Goal: Task Accomplishment & Management: Complete application form

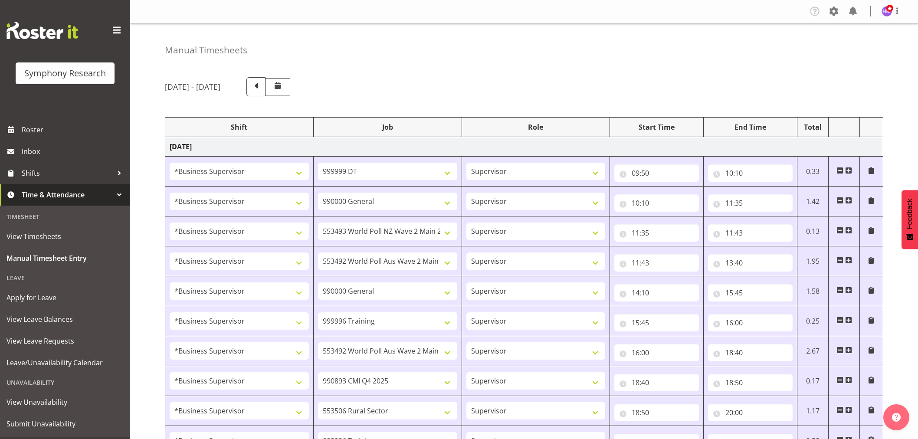
select select "1607"
select select "760"
select select "1607"
select select "743"
select select "1607"
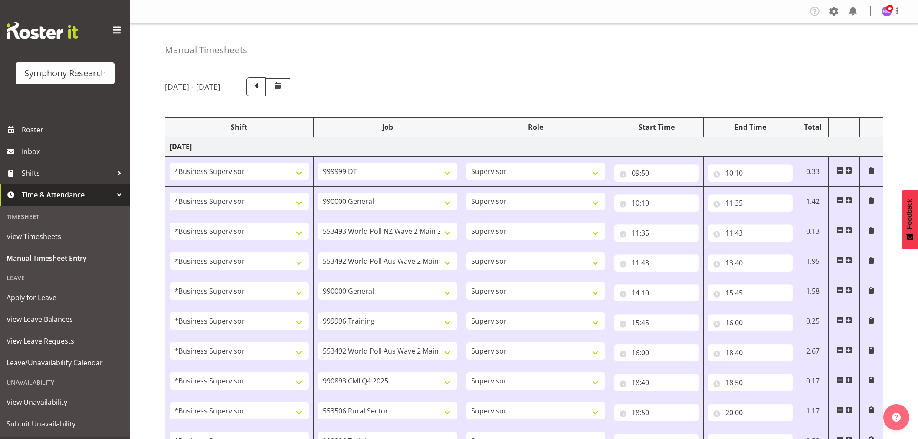
select select "10527"
select select "1607"
select select "10499"
select select "1607"
select select "743"
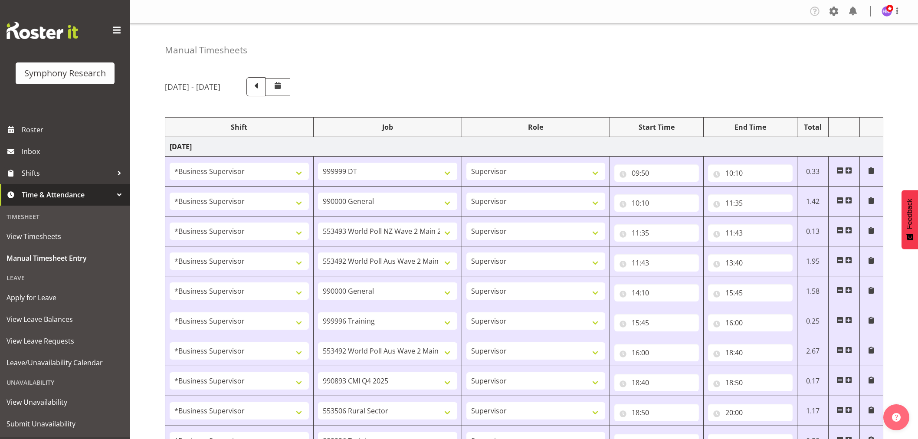
select select "1607"
select select "757"
select select "1607"
select select "10499"
select select "1607"
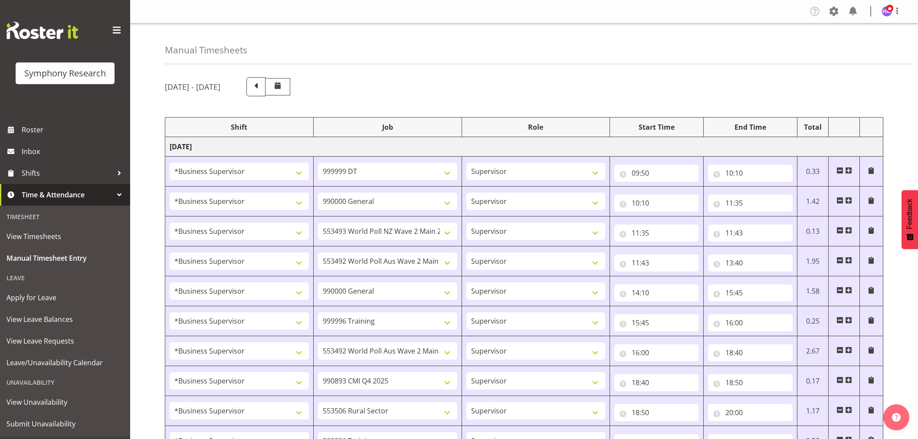
select select "10575"
select select "1607"
select select "10587"
select select "1607"
select select "757"
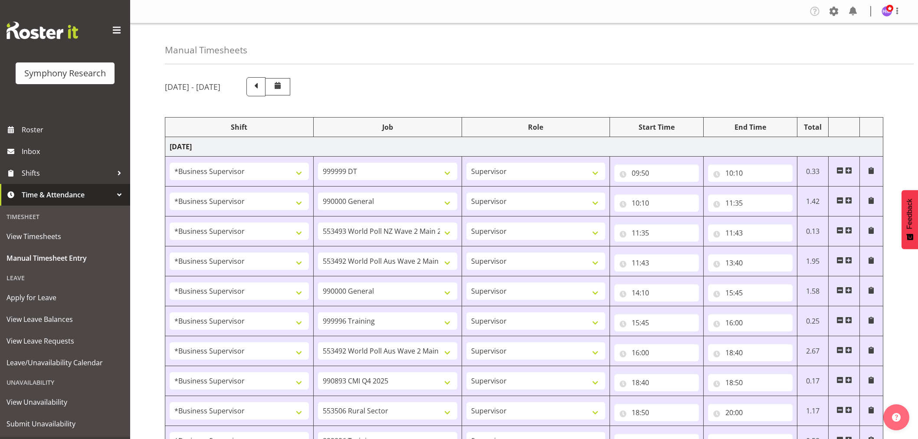
select select "1607"
select select "10575"
select select "1607"
select select "10485"
select select "1607"
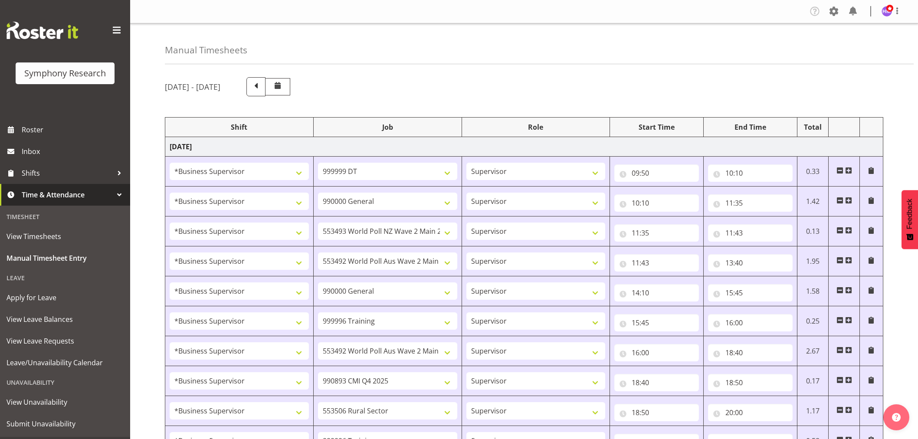
select select "10633"
select select "1607"
select select "10527"
select select "1607"
select select "10499"
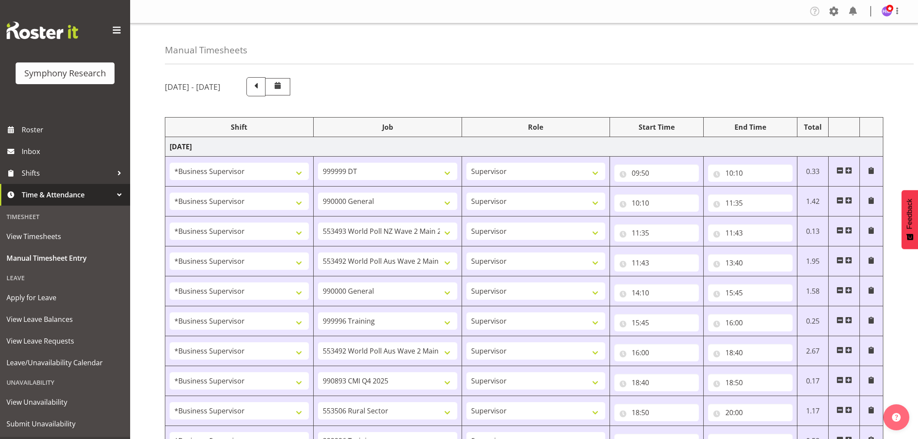
select select "1607"
select select "10731"
select select "1607"
select select "10587"
select select "1607"
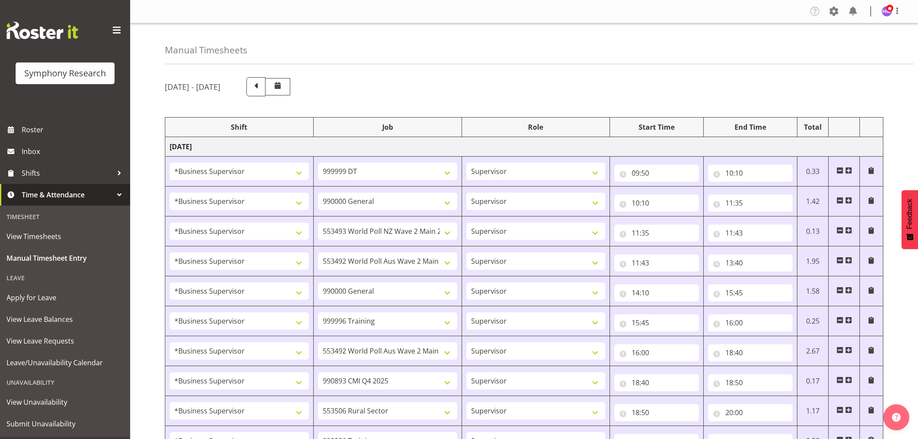
select select "10575"
select select "1607"
select select "10499"
select select "1607"
select select "10633"
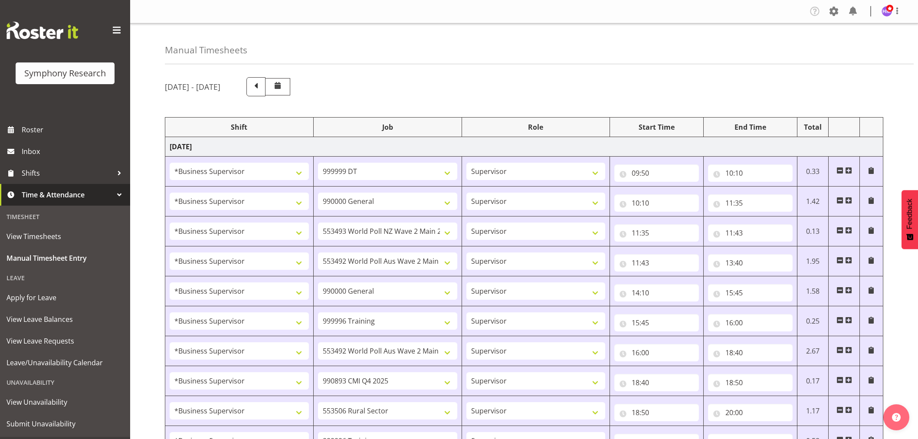
select select "1607"
select select "743"
select select "1607"
select select "10499"
select select "1607"
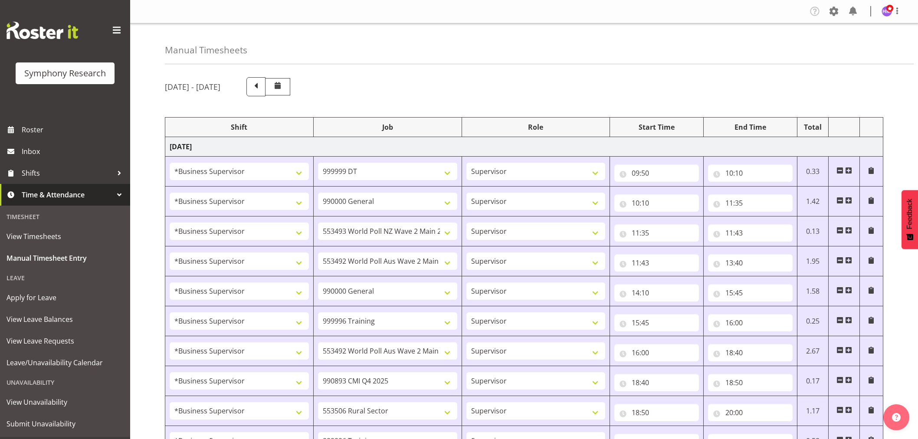
select select "757"
select select "1607"
select select "10587"
select select "1607"
select select "743"
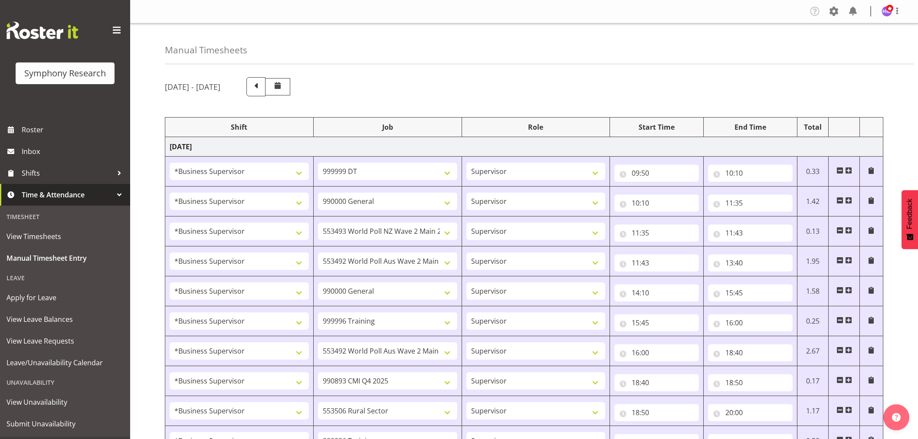
select select "1607"
select select "10587"
select select "1607"
select select "10730"
select select "1607"
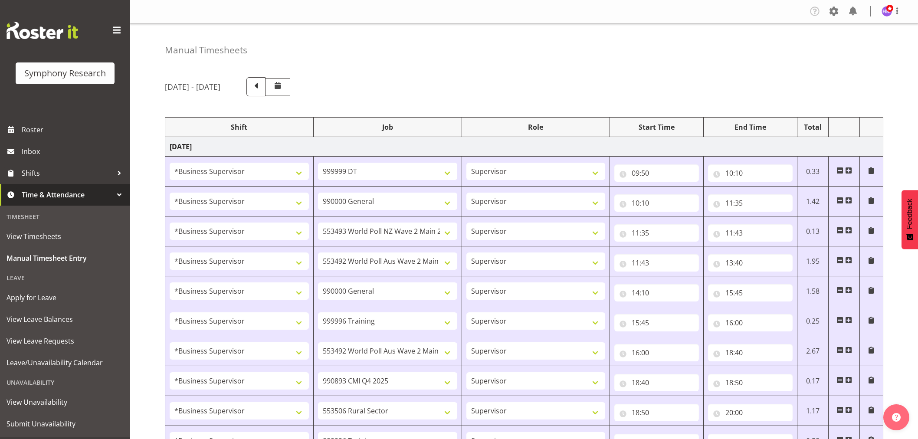
select select "743"
select select "1607"
select select "10732"
select select "1607"
select select "10732"
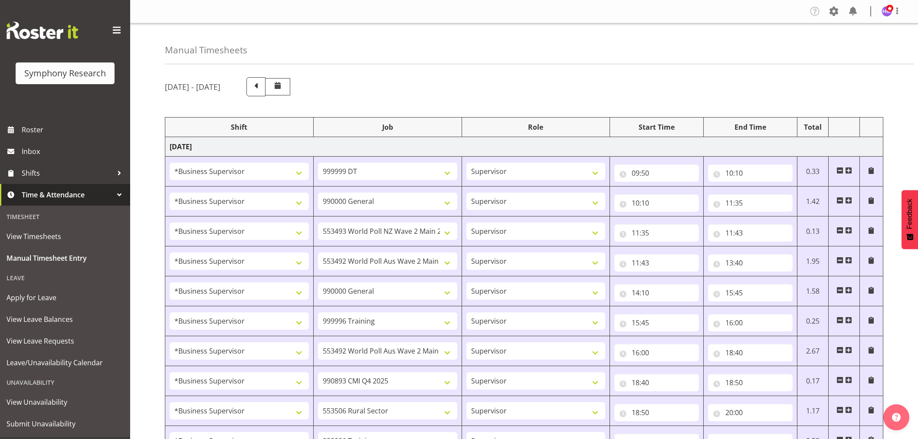
scroll to position [850, 0]
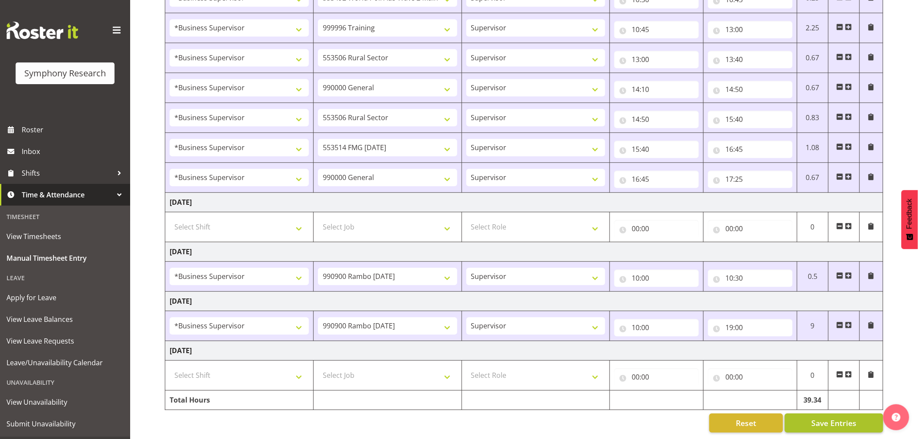
click at [822, 421] on span "Save Entries" at bounding box center [833, 422] width 45 height 11
